Goal: Information Seeking & Learning: Learn about a topic

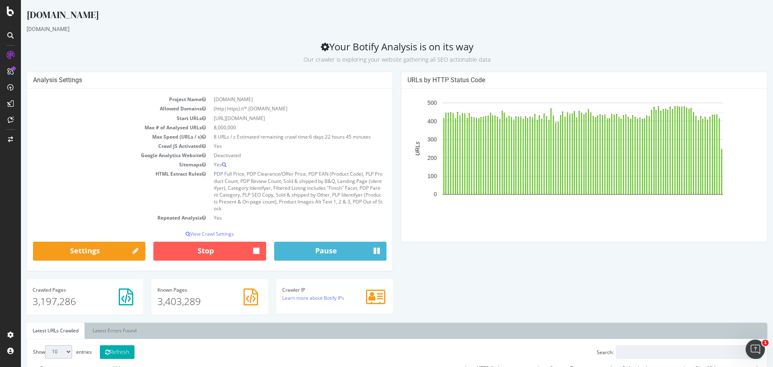
scroll to position [121, 0]
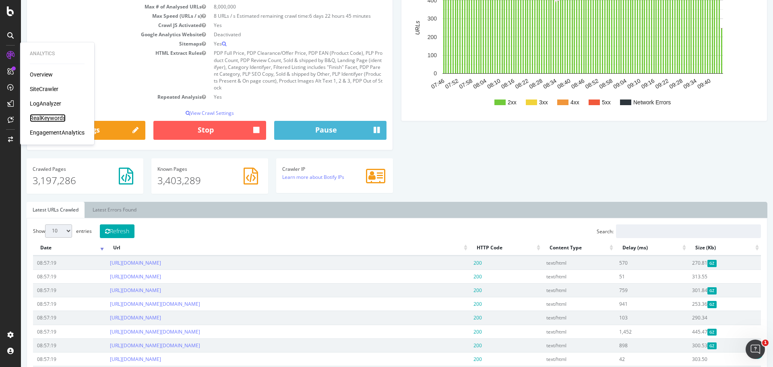
click at [43, 115] on div "RealKeywords" at bounding box center [48, 118] width 36 height 8
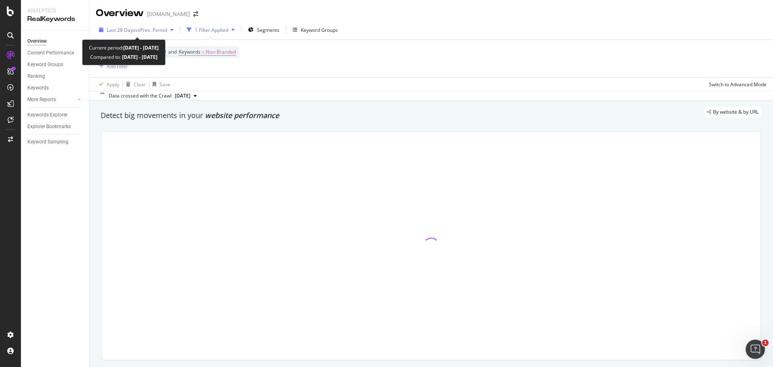
click at [135, 30] on span "vs Prev. Period" at bounding box center [151, 30] width 32 height 7
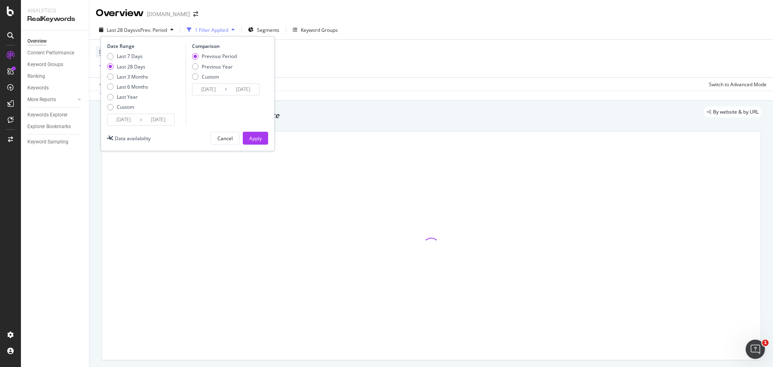
click at [126, 117] on input "[DATE]" at bounding box center [124, 119] width 32 height 11
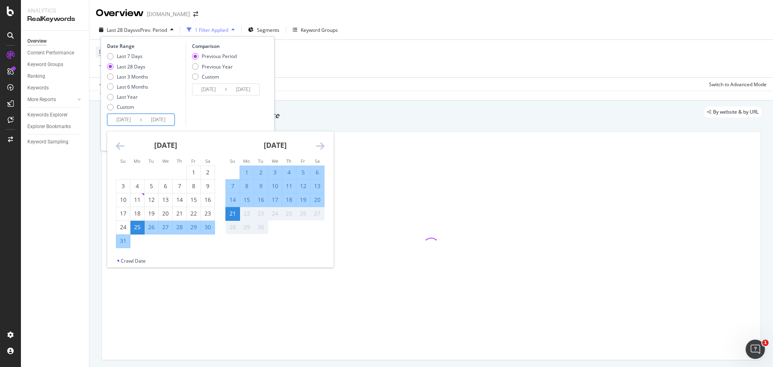
click at [122, 143] on icon "Move backward to switch to the previous month." at bounding box center [120, 146] width 8 height 10
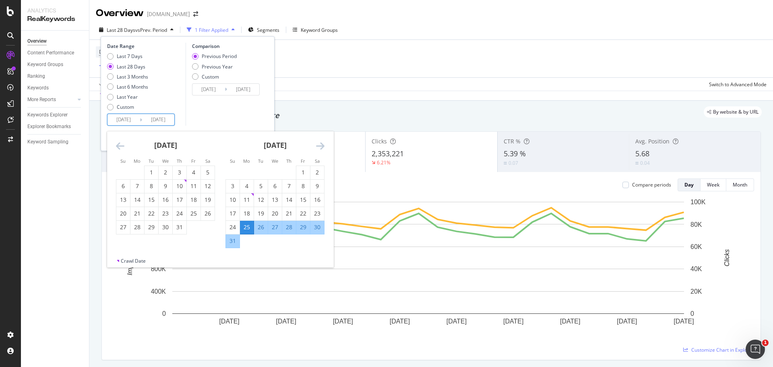
click at [122, 143] on icon "Move backward to switch to the previous month." at bounding box center [120, 146] width 8 height 10
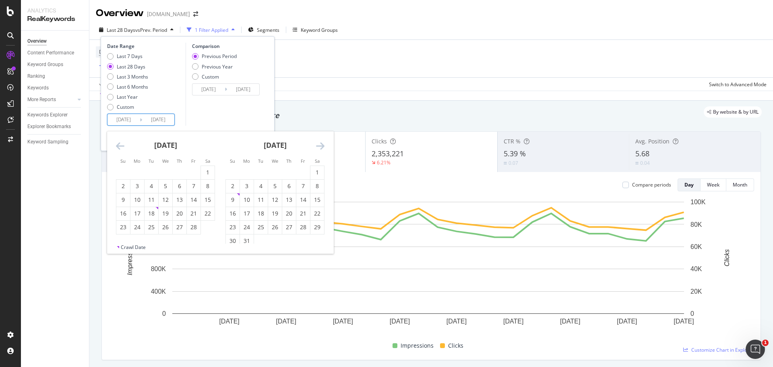
click at [122, 143] on icon "Move backward to switch to the previous month." at bounding box center [120, 146] width 8 height 10
click at [120, 141] on icon "Move backward to switch to the previous month." at bounding box center [120, 146] width 8 height 10
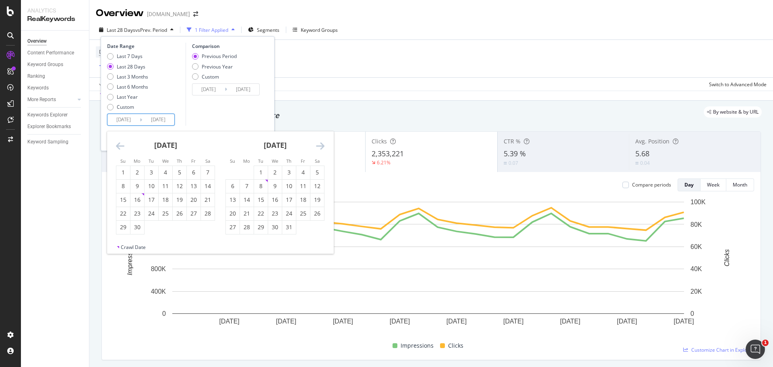
click at [120, 141] on icon "Move backward to switch to the previous month." at bounding box center [120, 146] width 8 height 10
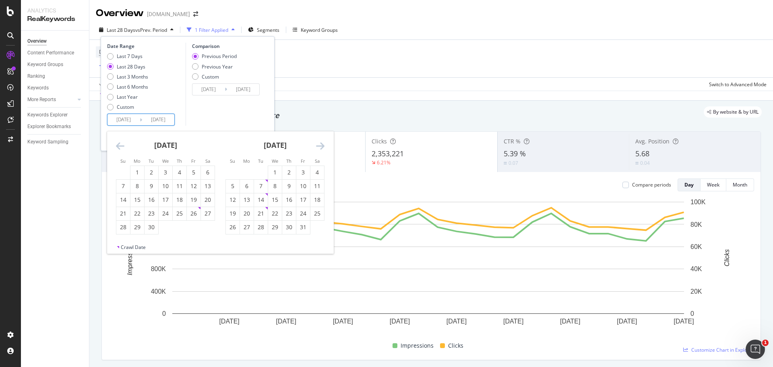
click at [120, 141] on icon "Move backward to switch to the previous month." at bounding box center [120, 146] width 8 height 10
click at [117, 151] on icon "Move backward to switch to the previous month." at bounding box center [120, 146] width 8 height 10
click at [124, 184] on div "4" at bounding box center [123, 186] width 14 height 8
type input "[DATE]"
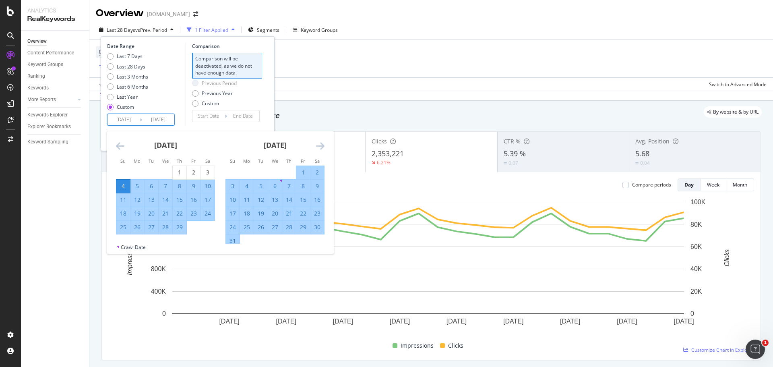
click at [318, 147] on icon "Move forward to switch to the next month." at bounding box center [320, 146] width 8 height 10
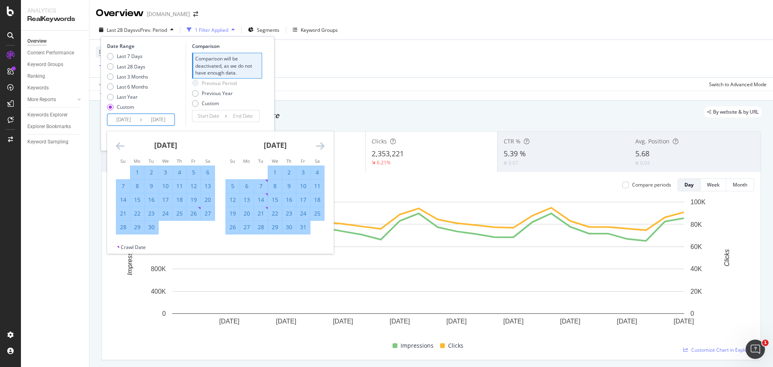
click at [318, 147] on icon "Move forward to switch to the next month." at bounding box center [320, 146] width 8 height 10
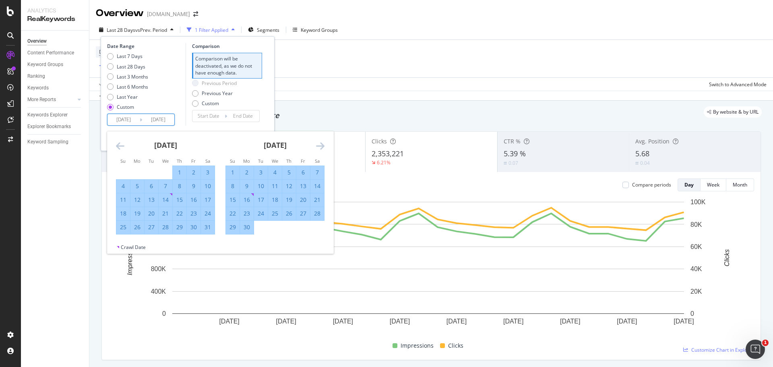
click at [318, 147] on icon "Move forward to switch to the next month." at bounding box center [320, 146] width 8 height 10
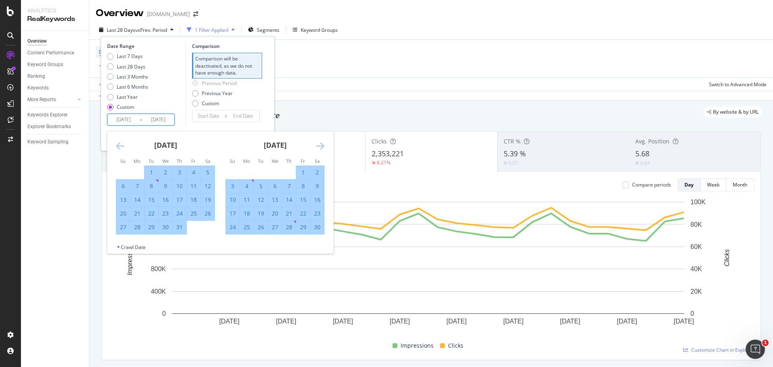
click at [318, 147] on icon "Move forward to switch to the next month." at bounding box center [320, 146] width 8 height 10
click at [207, 171] on div "1" at bounding box center [208, 172] width 14 height 8
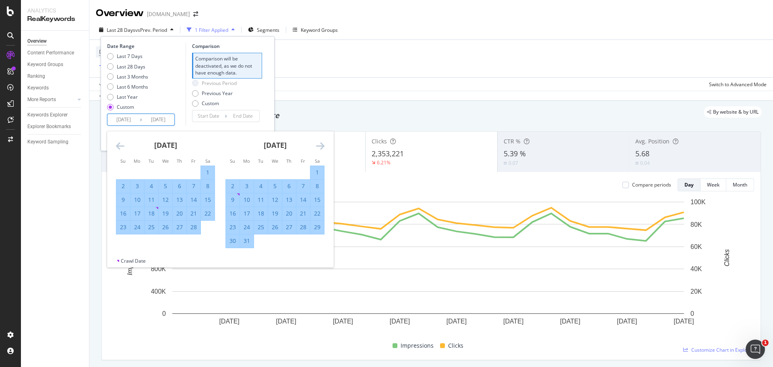
type input "[DATE]"
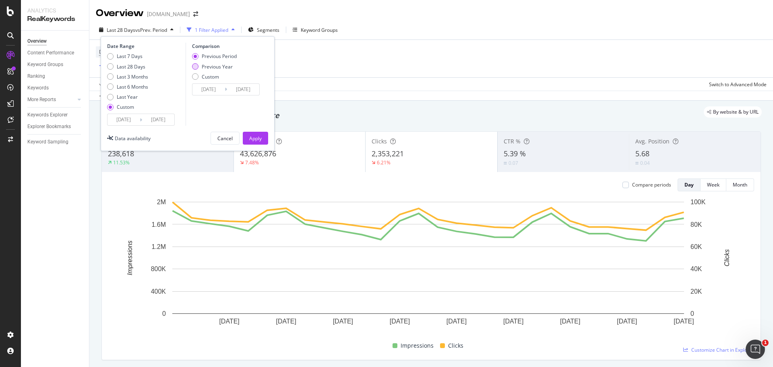
drag, startPoint x: 204, startPoint y: 75, endPoint x: 201, endPoint y: 70, distance: 6.7
click at [201, 71] on div "Previous Period Previous Year Custom" at bounding box center [214, 68] width 45 height 30
click at [199, 68] on div "Previous Year" at bounding box center [214, 66] width 45 height 7
click at [251, 136] on div "Apply" at bounding box center [255, 138] width 12 height 7
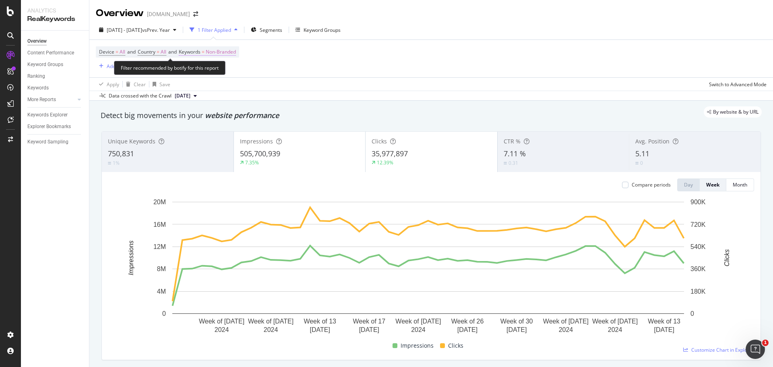
click at [229, 50] on span "Non-Branded" at bounding box center [221, 51] width 30 height 11
click at [228, 73] on icon "button" at bounding box center [228, 70] width 3 height 5
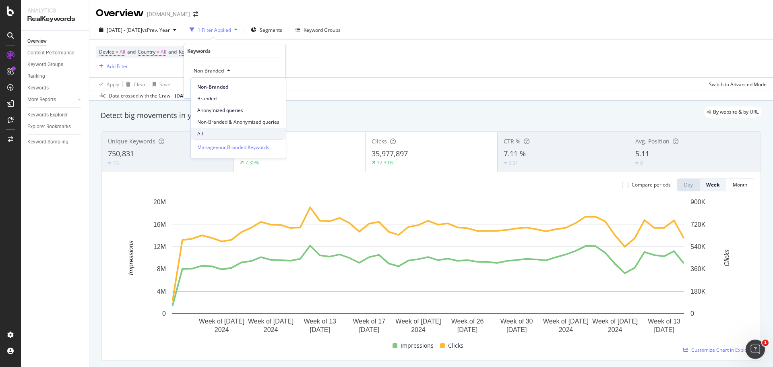
click at [238, 132] on span "All" at bounding box center [238, 133] width 82 height 7
click at [278, 90] on div "Apply" at bounding box center [273, 88] width 12 height 7
